Goal: Task Accomplishment & Management: Manage account settings

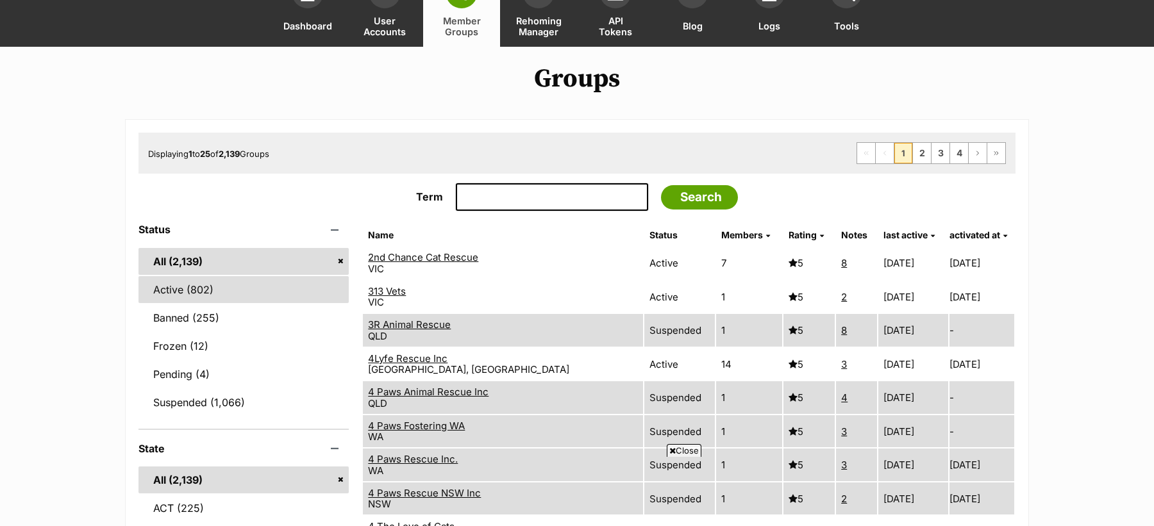
click at [217, 285] on link "Active (802)" at bounding box center [243, 289] width 210 height 27
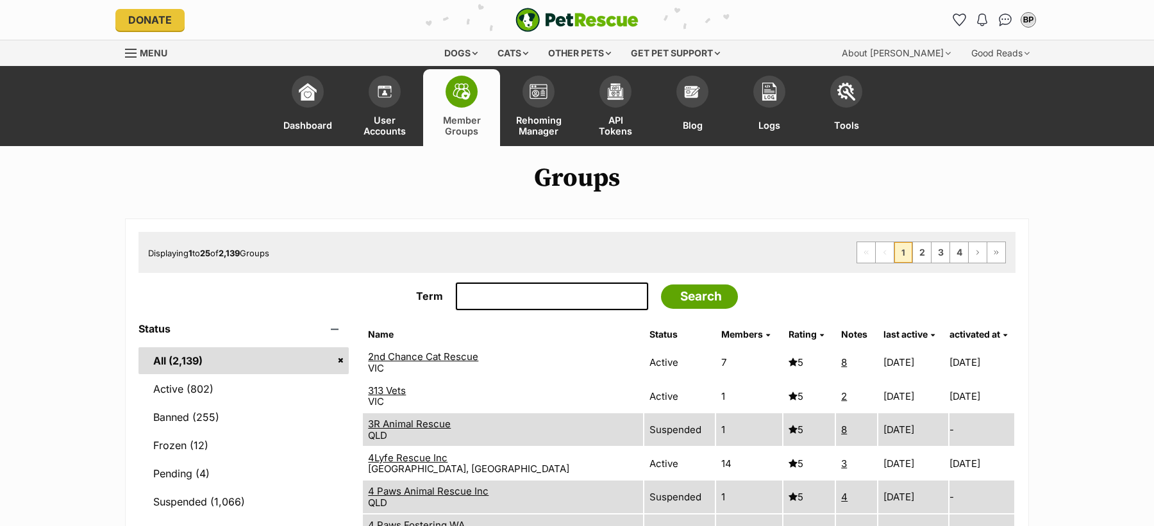
click at [225, 234] on div "Displaying 1 to 25 of 2,139 Groups First Page Previous Page 1 2 3 4 Next Page L…" at bounding box center [576, 252] width 877 height 41
click at [495, 317] on form "Term Search" at bounding box center [576, 303] width 877 height 41
click at [494, 309] on input "Term" at bounding box center [552, 297] width 192 height 28
type input "paws"
click at [661, 285] on input "Search" at bounding box center [699, 297] width 77 height 24
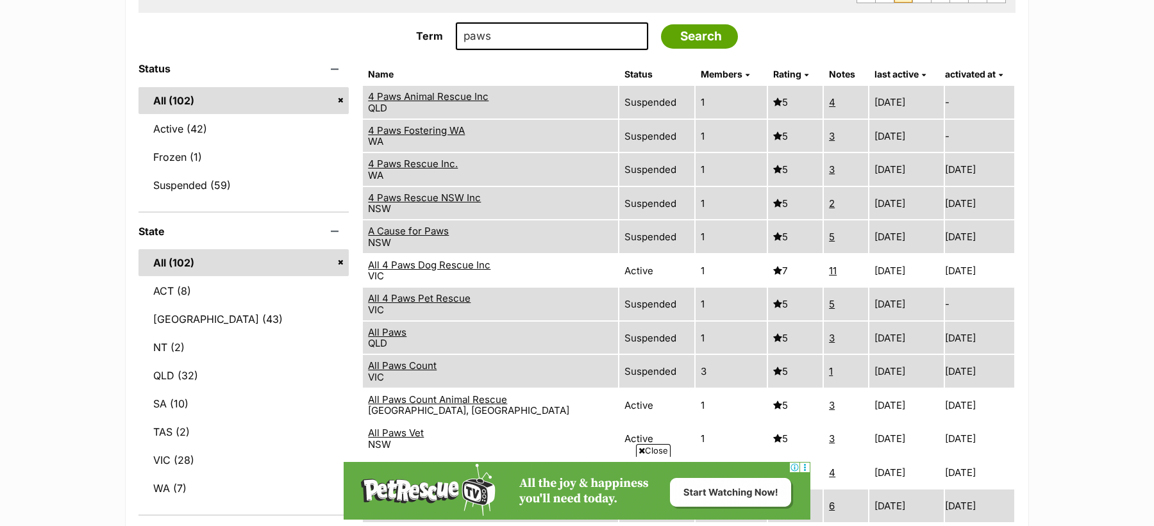
scroll to position [262, 0]
click at [651, 451] on span "Close" at bounding box center [653, 450] width 35 height 13
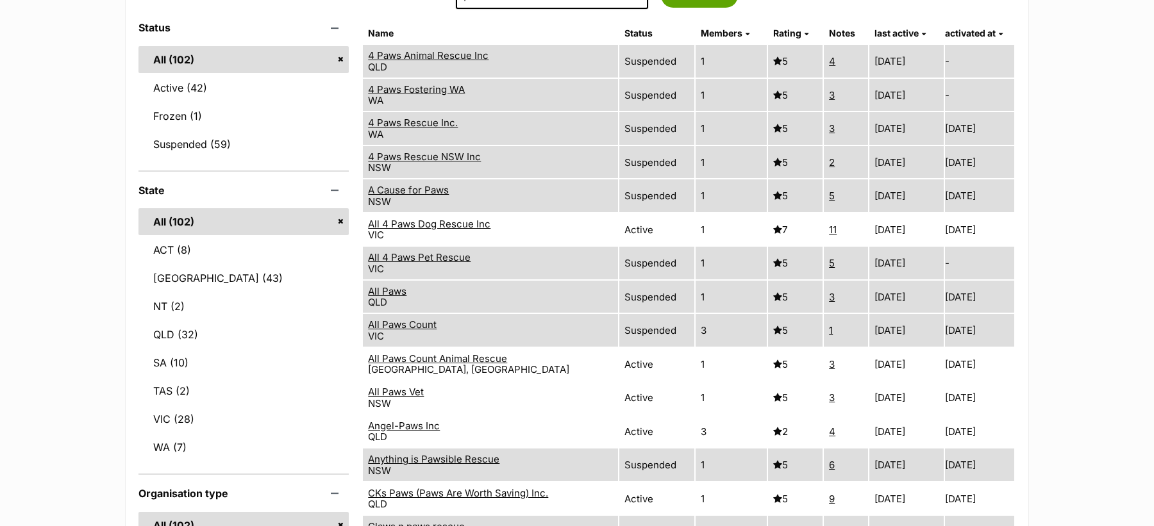
scroll to position [298, 0]
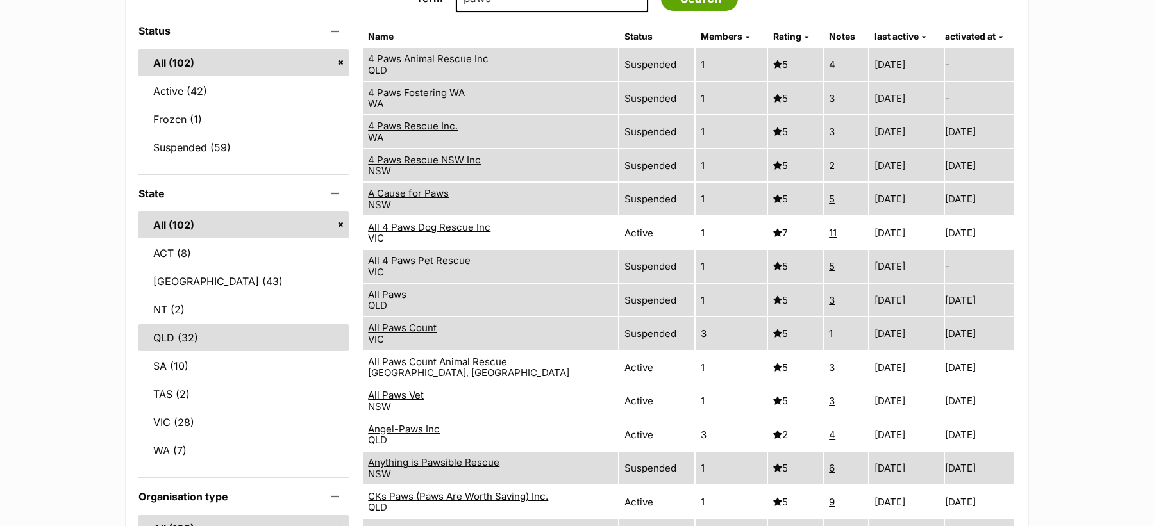
click at [255, 331] on link "QLD (32)" at bounding box center [243, 337] width 210 height 27
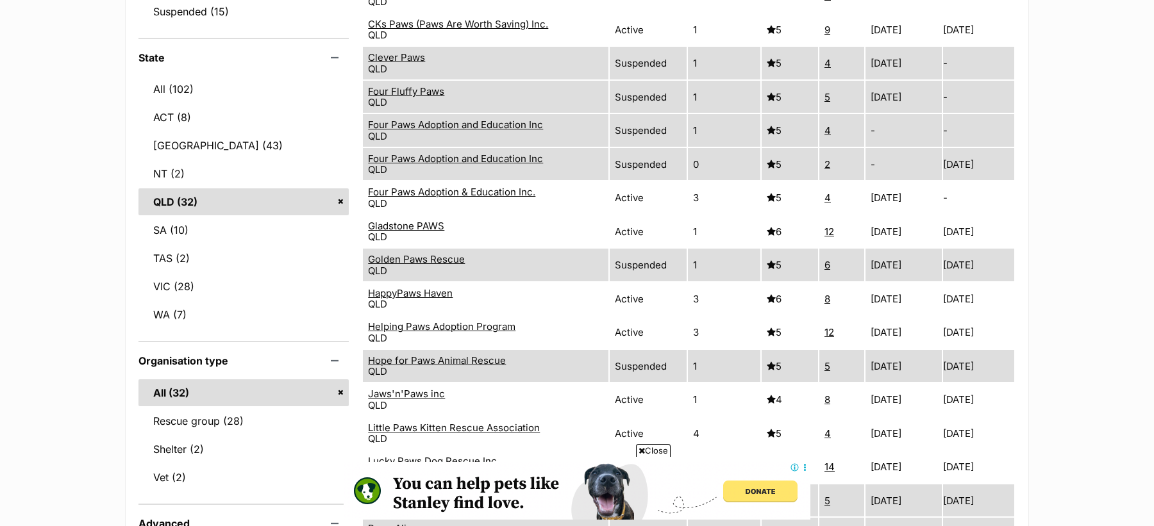
scroll to position [441, 0]
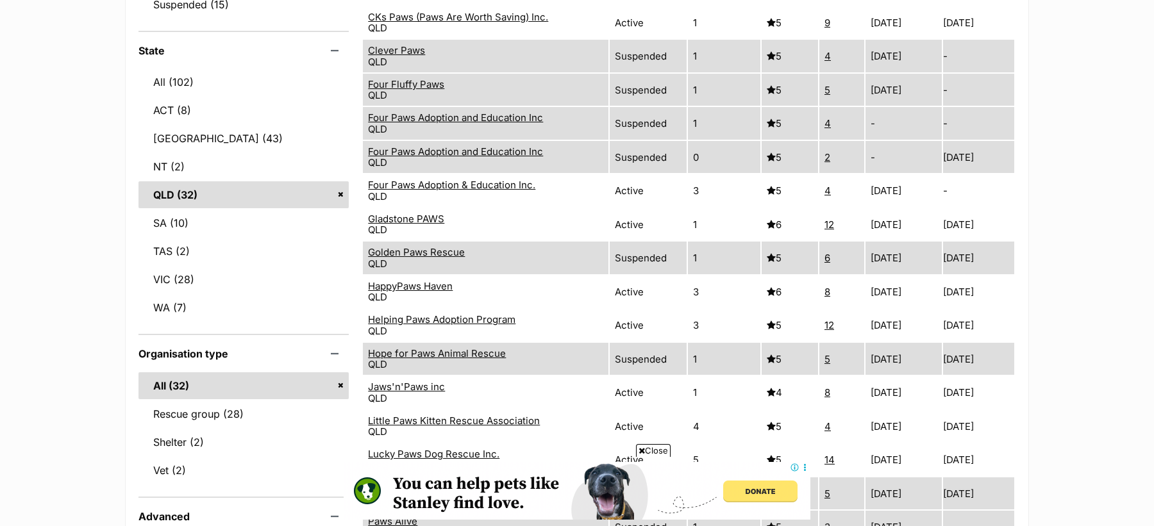
click at [660, 448] on span "Close" at bounding box center [653, 450] width 35 height 13
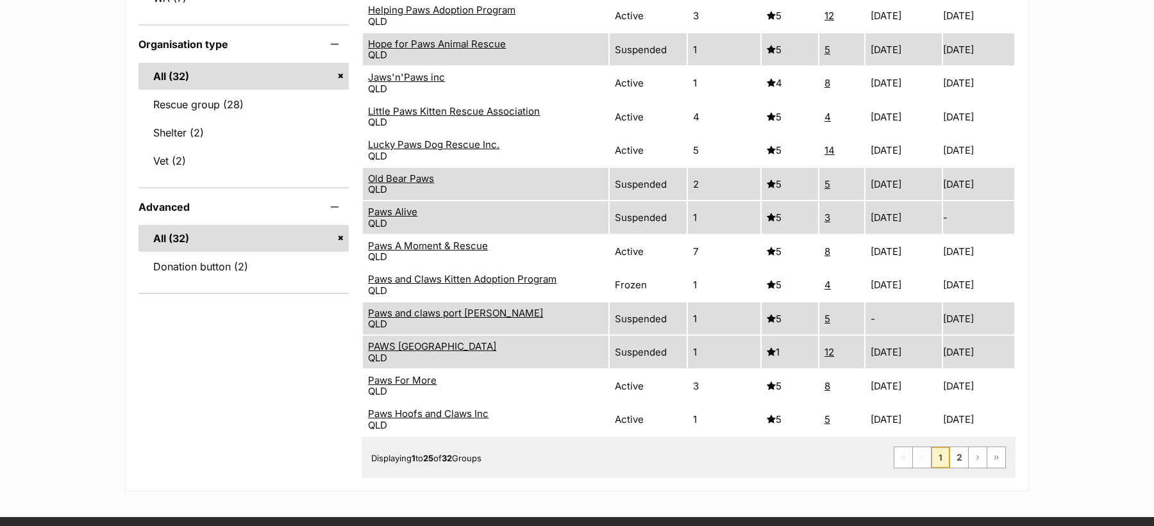
scroll to position [755, 0]
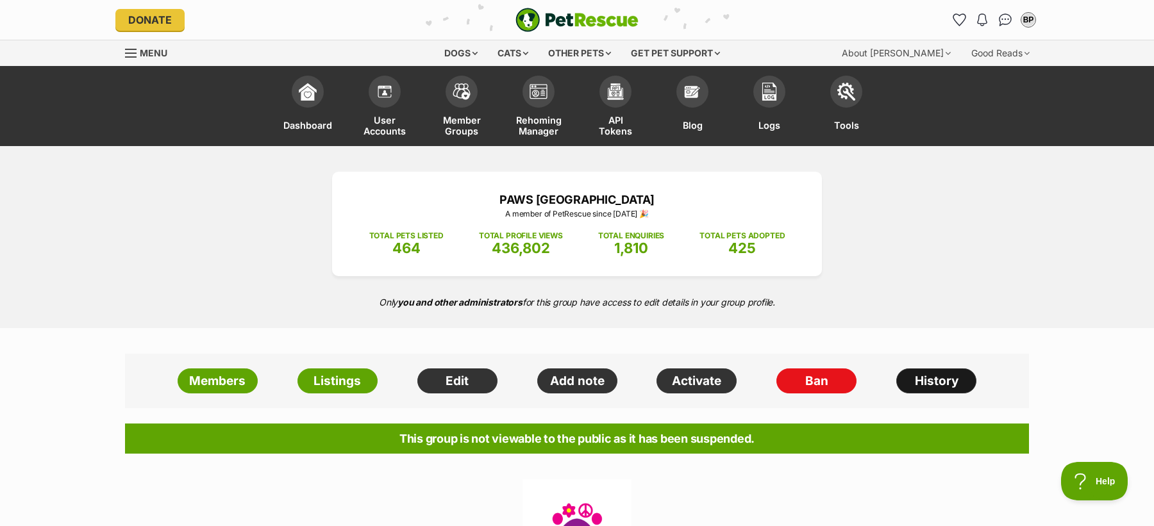
click at [914, 378] on link "History" at bounding box center [936, 382] width 80 height 26
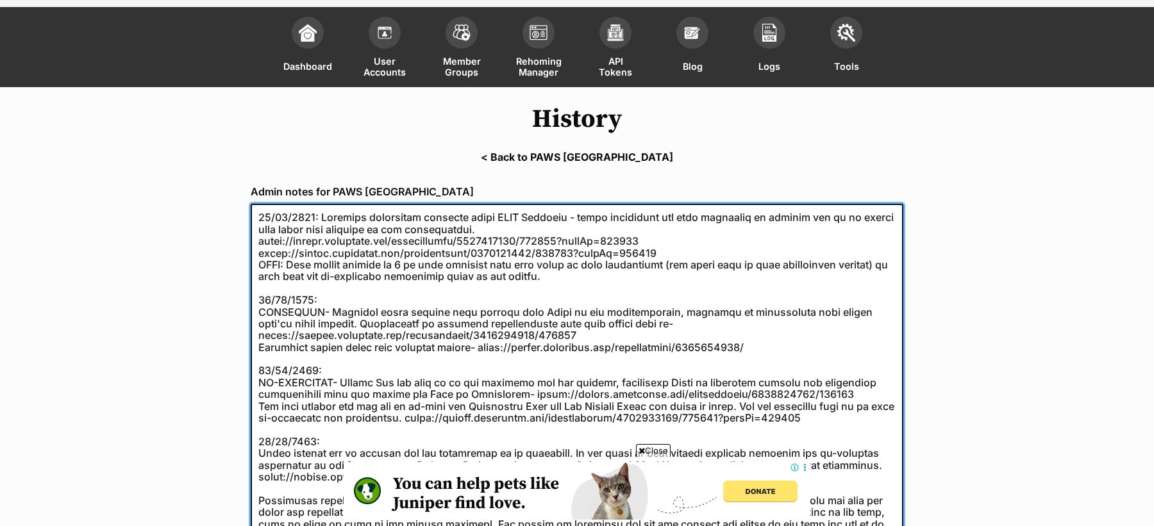
scroll to position [62, 0]
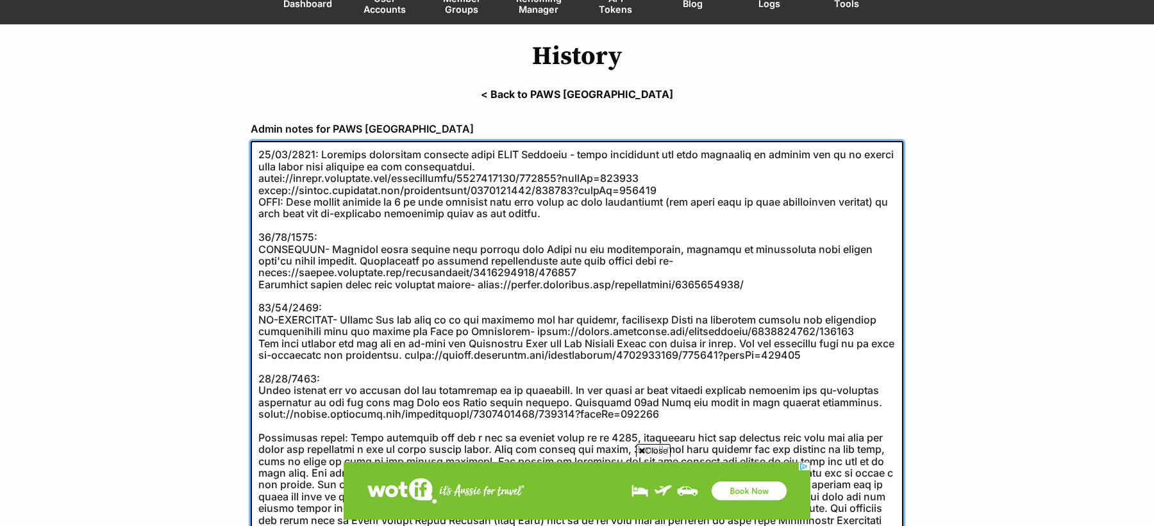
scroll to position [149, 0]
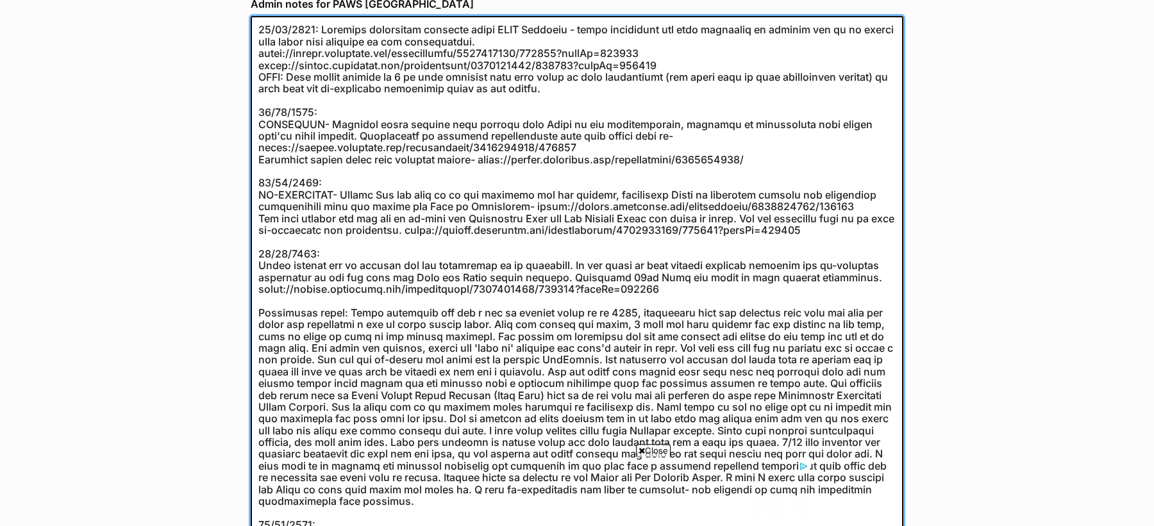
scroll to position [255, 0]
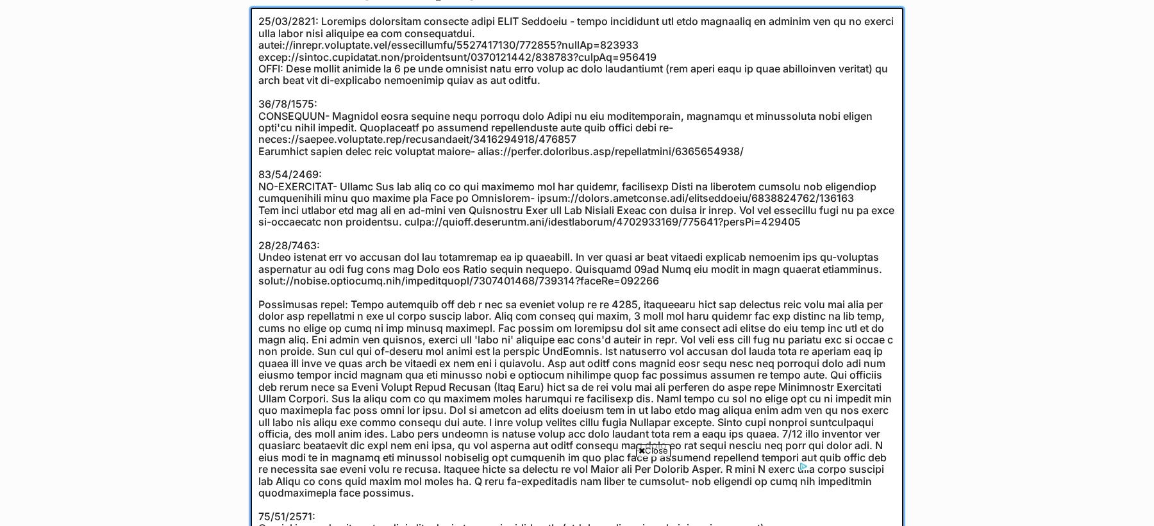
click at [531, 196] on textarea at bounding box center [577, 505] width 653 height 994
click at [528, 196] on textarea at bounding box center [577, 505] width 653 height 994
click at [841, 198] on textarea at bounding box center [577, 505] width 653 height 994
click at [451, 222] on textarea at bounding box center [577, 505] width 653 height 994
click at [835, 221] on textarea at bounding box center [577, 505] width 653 height 994
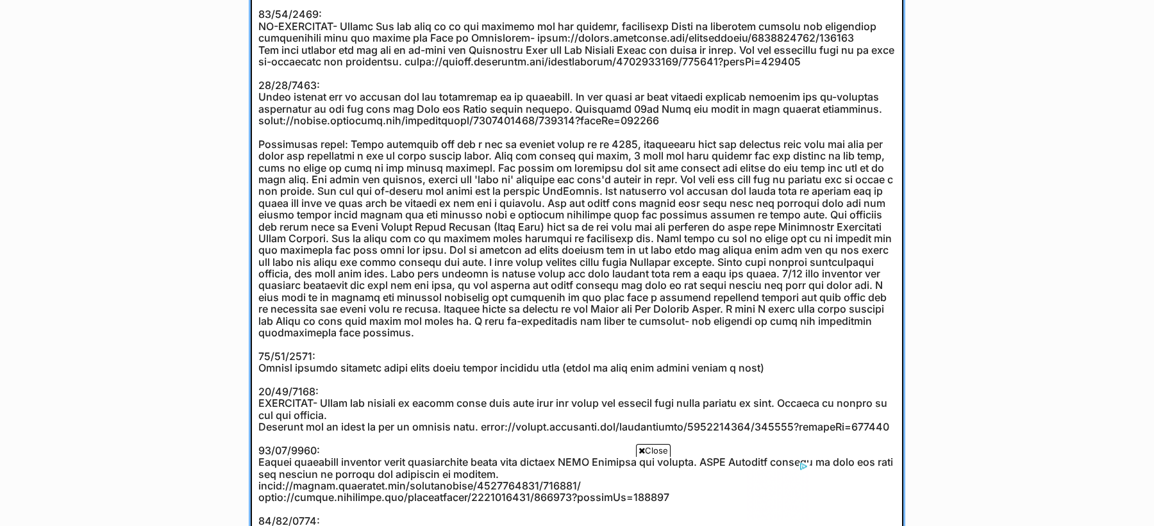
scroll to position [417, 0]
click at [719, 127] on textarea at bounding box center [577, 343] width 653 height 994
click at [719, 121] on textarea at bounding box center [577, 343] width 653 height 994
click at [318, 118] on textarea at bounding box center [577, 343] width 653 height 994
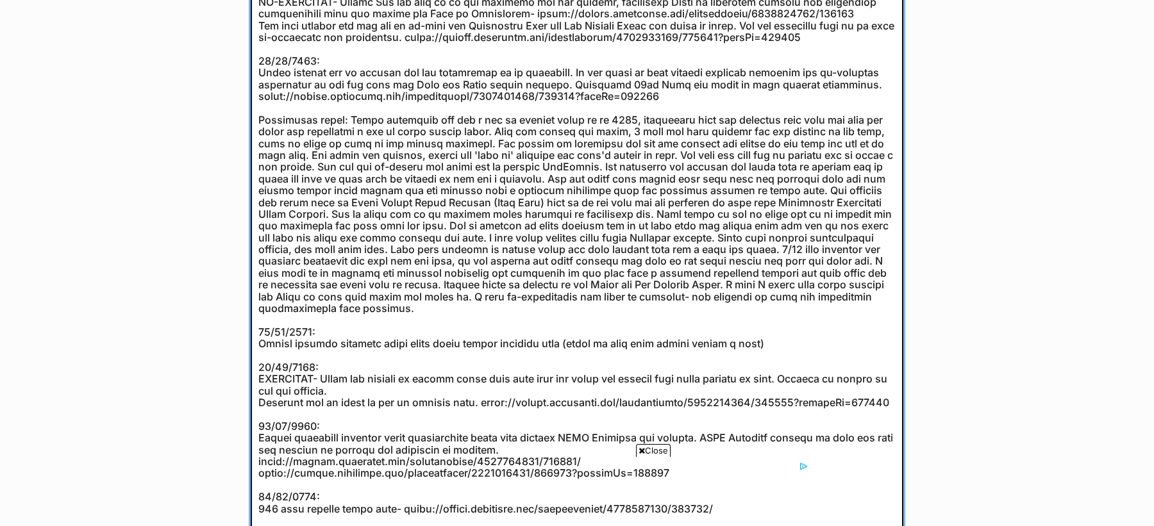
scroll to position [431, 0]
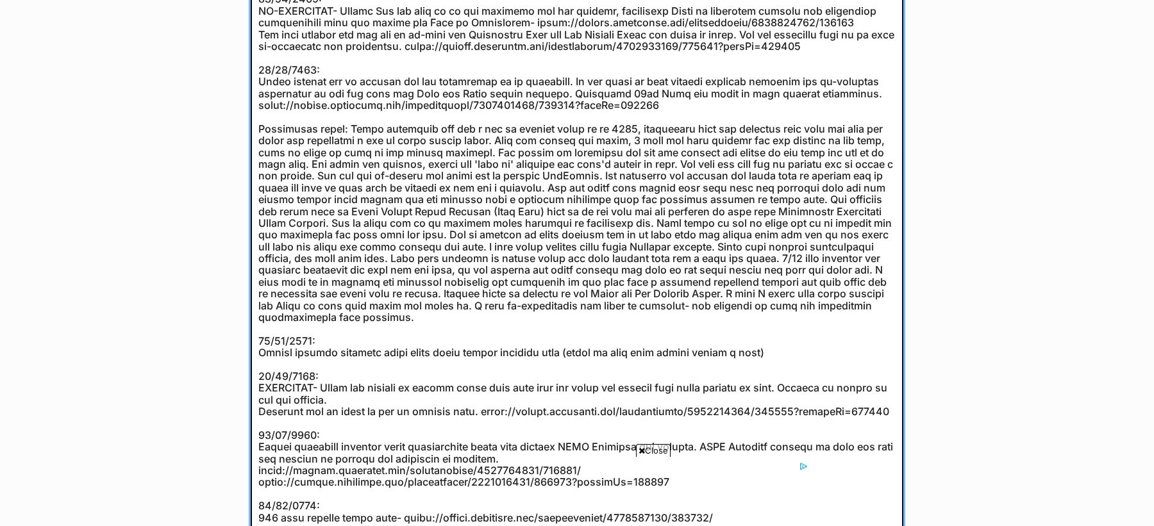
click at [400, 118] on textarea at bounding box center [577, 329] width 653 height 994
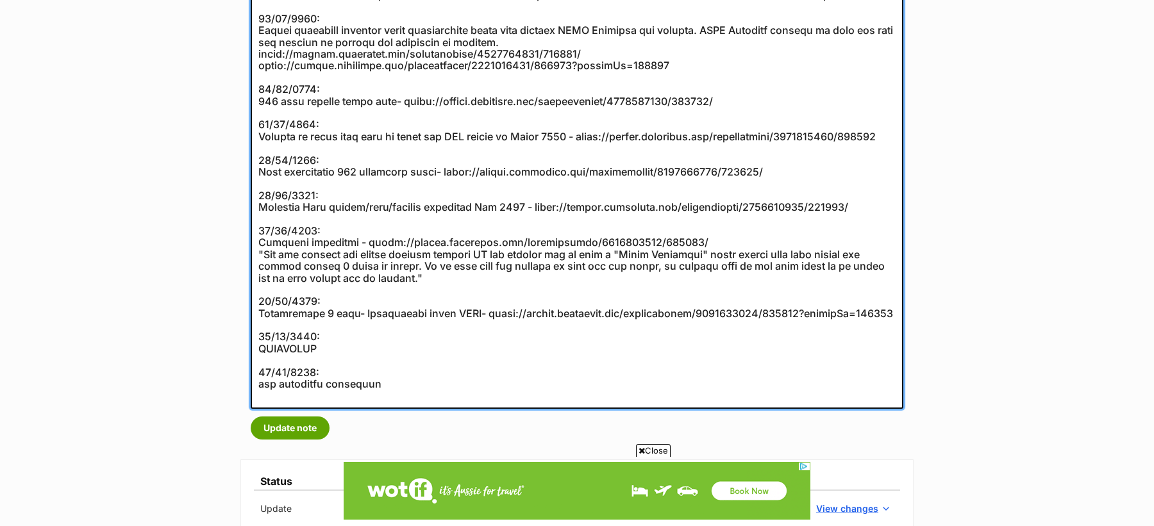
scroll to position [851, 0]
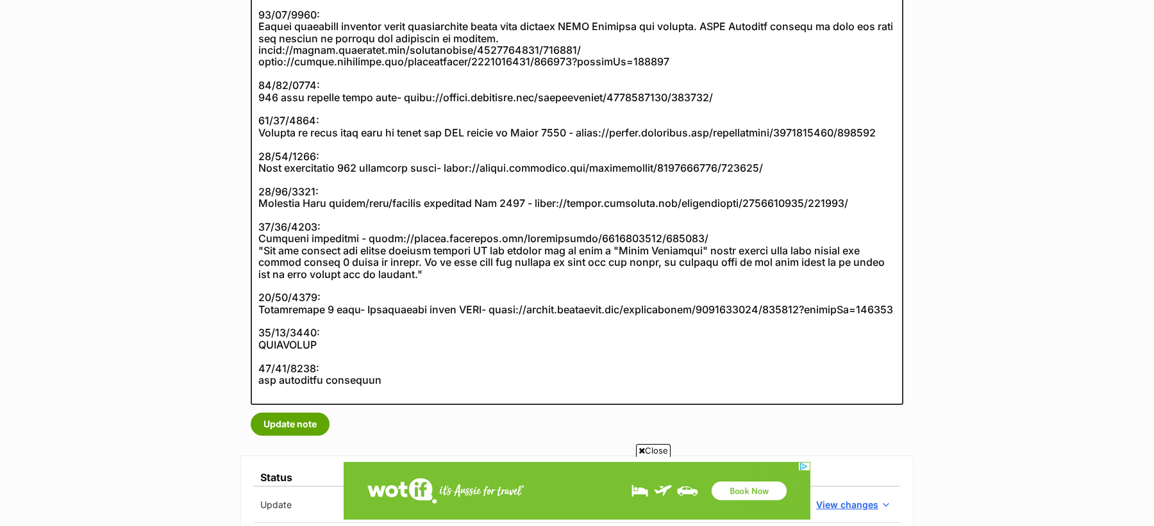
click at [644, 448] on span "Close" at bounding box center [653, 450] width 35 height 13
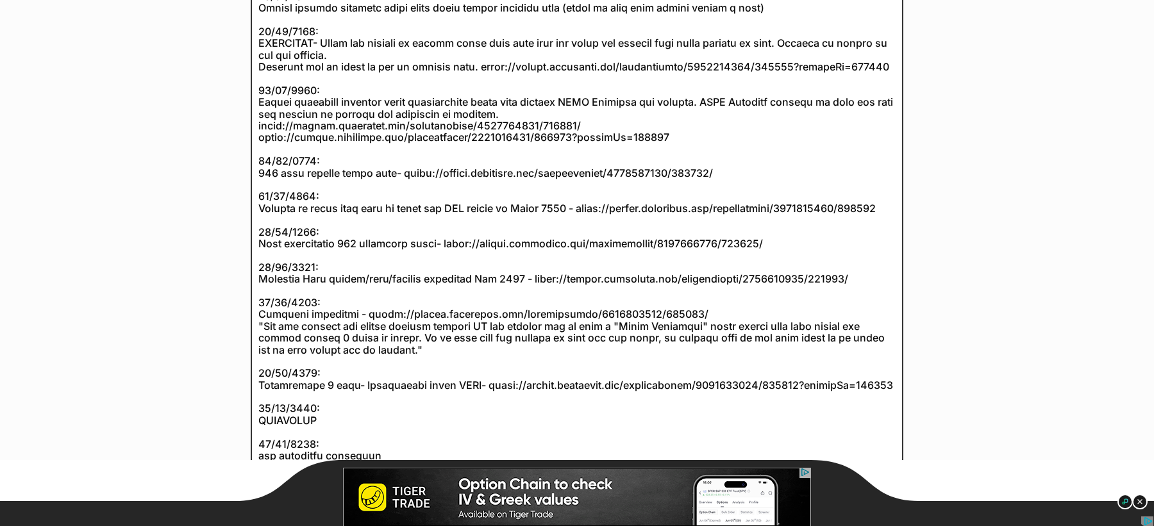
scroll to position [0, 0]
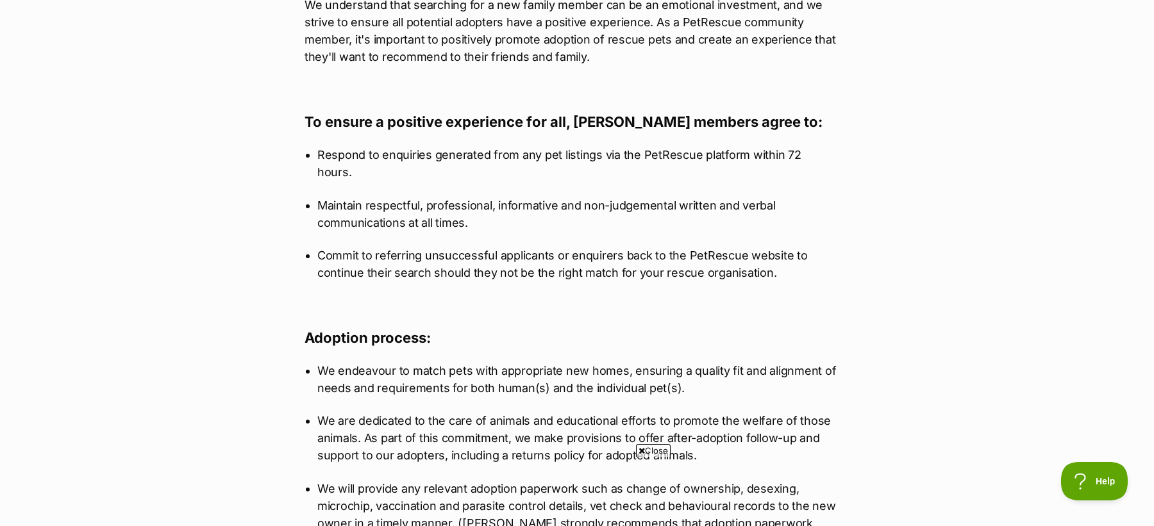
click at [646, 451] on span "Close" at bounding box center [653, 450] width 35 height 13
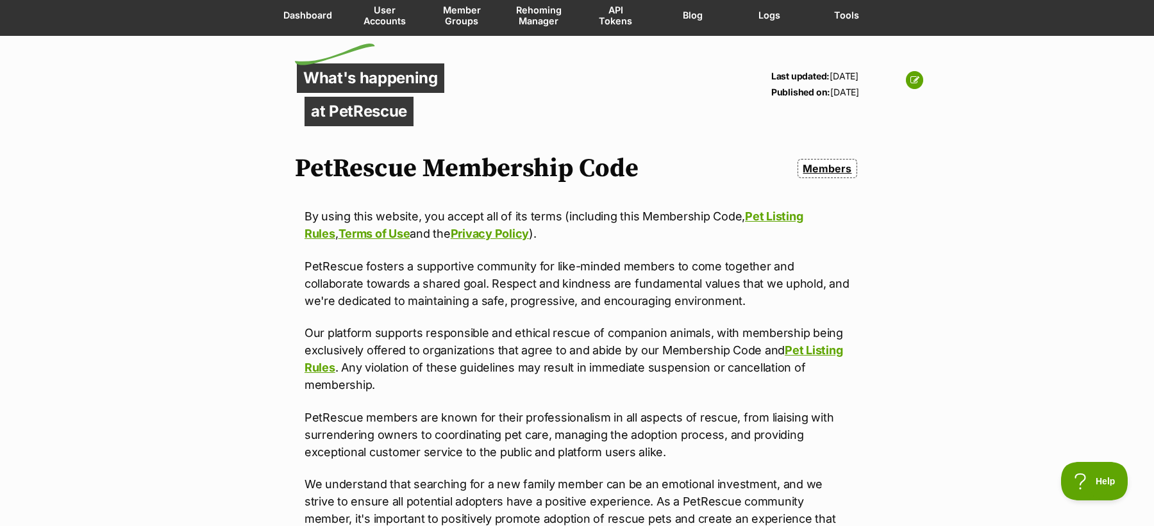
scroll to position [104, 0]
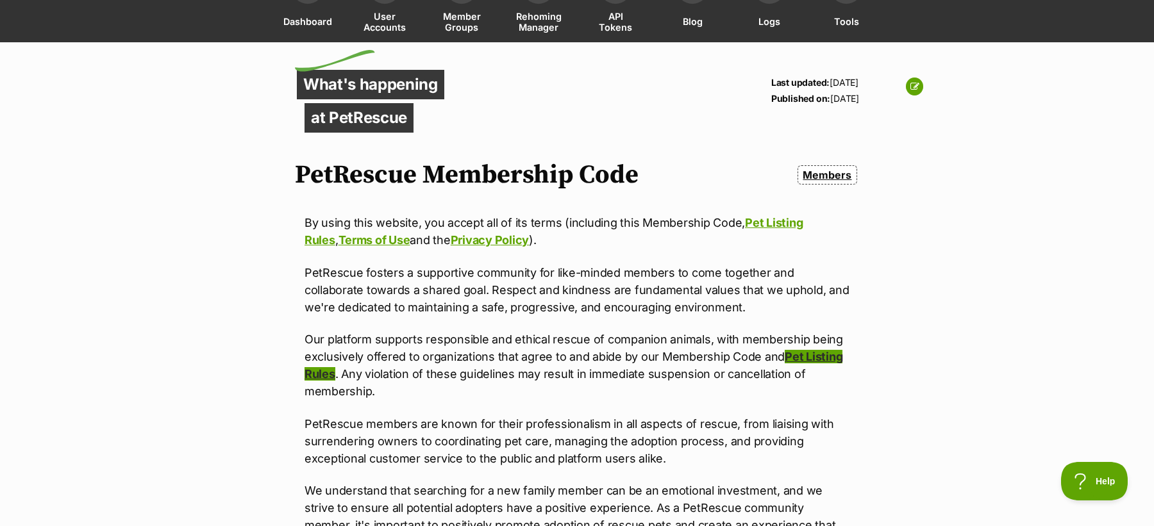
click at [814, 351] on link "Pet Listing Rules" at bounding box center [574, 365] width 538 height 31
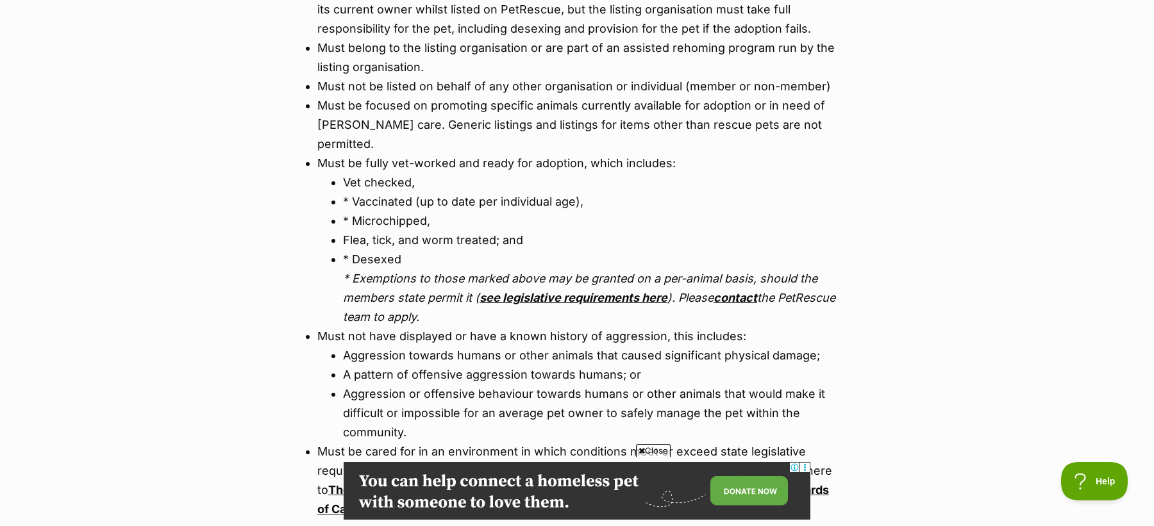
scroll to position [558, 0]
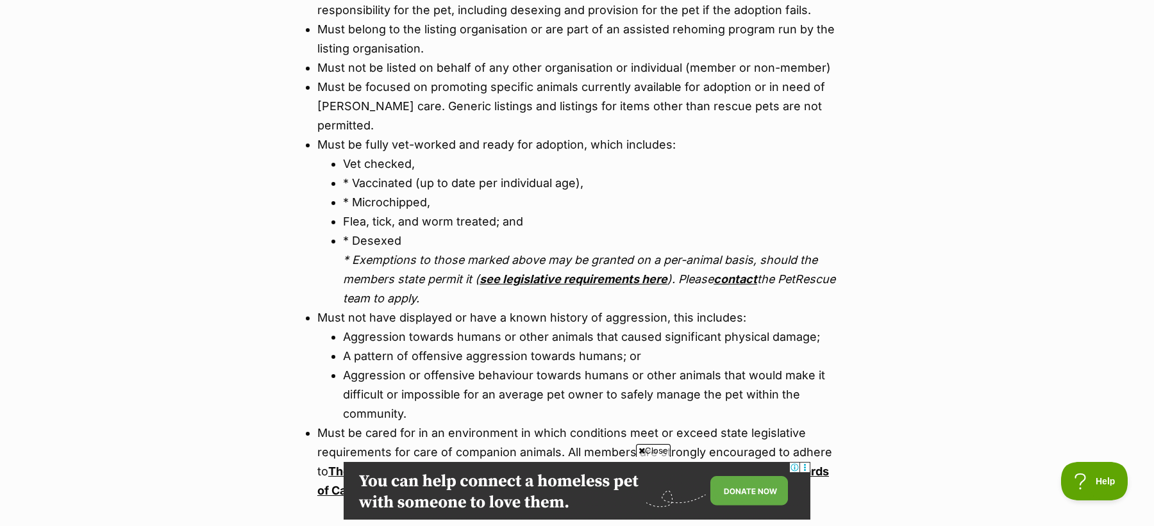
click at [582, 272] on link "see legislative requirements here" at bounding box center [574, 278] width 188 height 13
